Goal: Task Accomplishment & Management: Complete application form

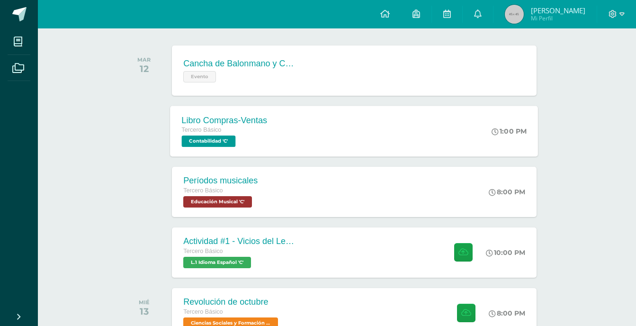
scroll to position [142, 0]
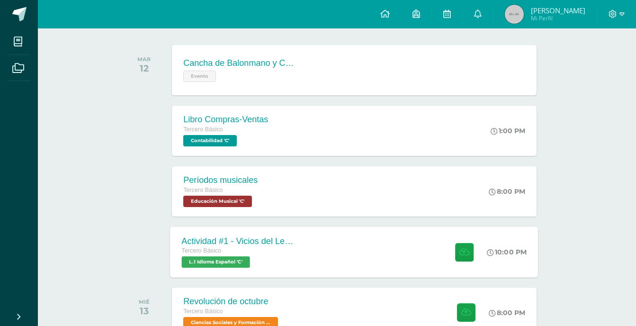
click at [275, 249] on div "Tercero Básico" at bounding box center [239, 251] width 115 height 10
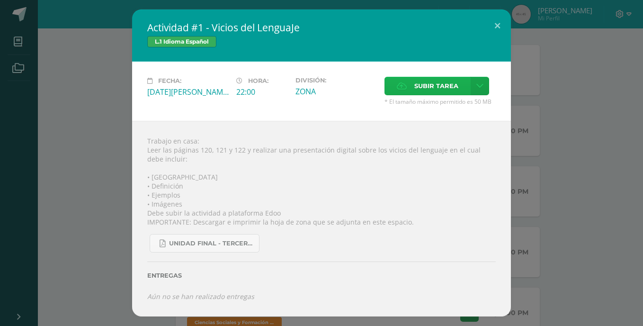
click at [408, 82] on label "Subir tarea" at bounding box center [427, 86] width 86 height 18
click at [0, 0] on input "Subir tarea" at bounding box center [0, 0] width 0 height 0
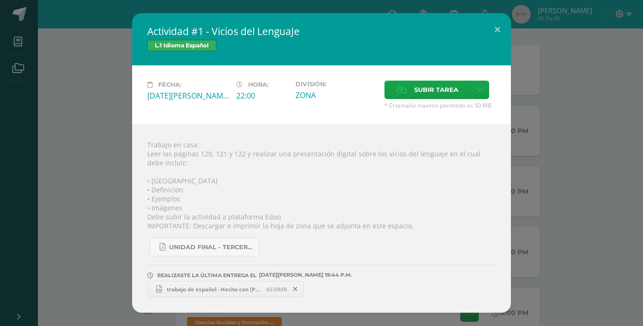
click at [534, 168] on div "Actividad #1 - Vicios del LenguaJe L.1 Idioma Español Fecha: [DATE][PERSON_NAME…" at bounding box center [321, 162] width 635 height 299
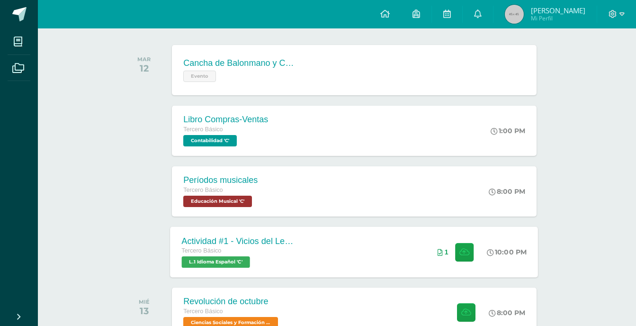
click at [306, 250] on div "Actividad #1 - Vicios del LenguaJe Tercero Básico L.1 Idioma Español 'C'" at bounding box center [239, 251] width 138 height 51
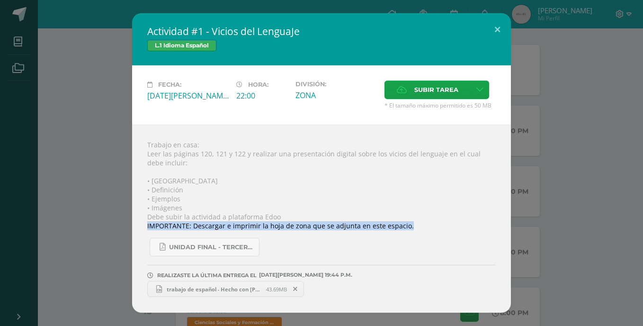
drag, startPoint x: 129, startPoint y: 222, endPoint x: 90, endPoint y: 232, distance: 40.1
click at [90, 232] on div "Actividad #1 - Vicios del LenguaJe L.1 Idioma Español Fecha: [DATE][PERSON_NAME…" at bounding box center [321, 162] width 635 height 299
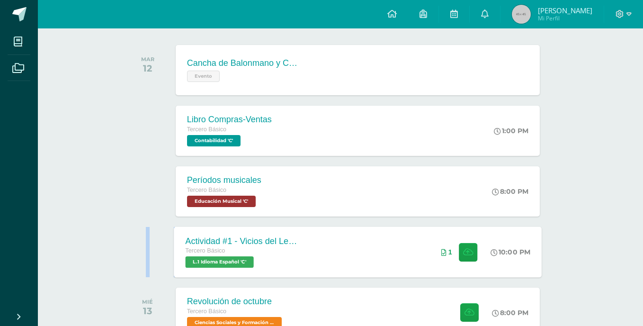
drag, startPoint x: 90, startPoint y: 232, endPoint x: 207, endPoint y: 246, distance: 117.7
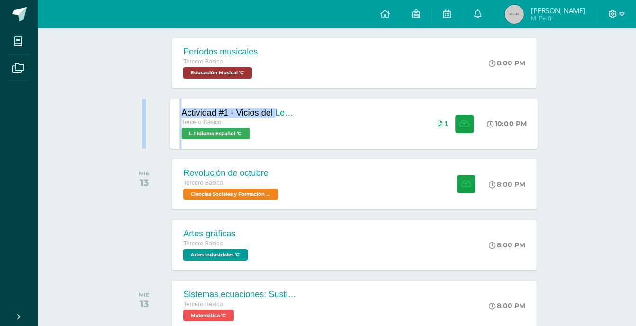
scroll to position [271, 0]
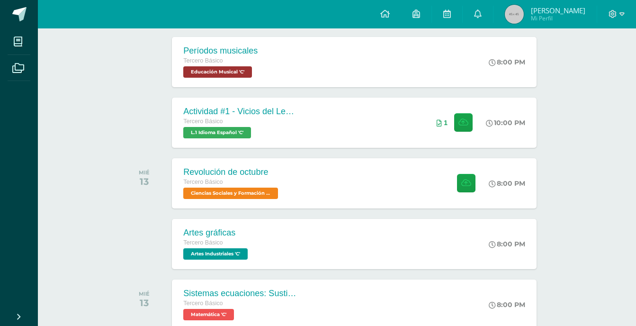
click at [322, 247] on div "Artes gráficas Tercero Básico Artes Industriales 'C' 8:00 PM Artes gráficas Art…" at bounding box center [354, 243] width 368 height 51
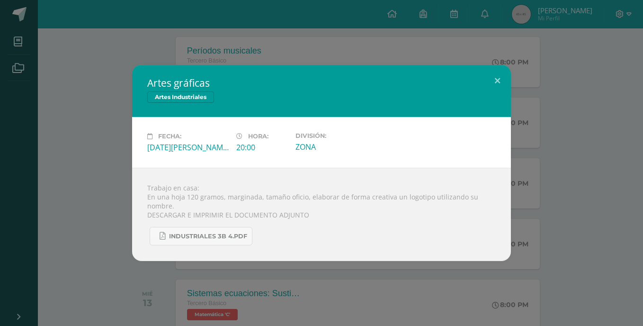
click at [93, 168] on div "Artes gráficas Artes Industriales Fecha: [DATE][PERSON_NAME] Hora: 20:00 Divisi…" at bounding box center [321, 163] width 635 height 196
